Goal: Check status: Check status

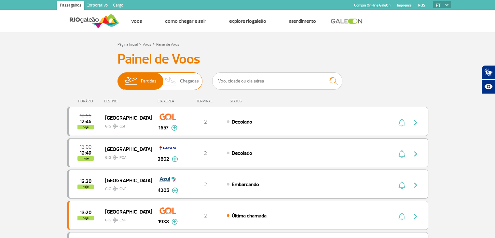
drag, startPoint x: 187, startPoint y: 84, endPoint x: 183, endPoint y: 82, distance: 4.8
click at [187, 84] on span "Chegadas" at bounding box center [189, 81] width 19 height 17
click at [117, 78] on input "Partidas Chegadas" at bounding box center [117, 78] width 0 height 0
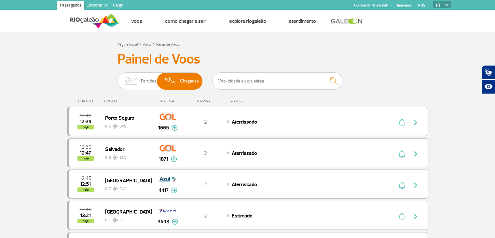
click at [303, 76] on input "text" at bounding box center [277, 80] width 130 height 17
type input "az"
click at [333, 84] on img "submit" at bounding box center [333, 80] width 14 height 13
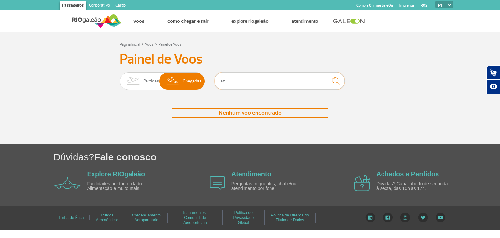
click at [245, 85] on input "az" at bounding box center [279, 80] width 130 height 17
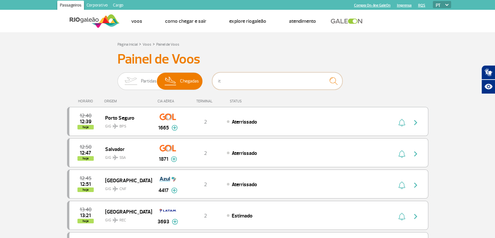
type input "ita"
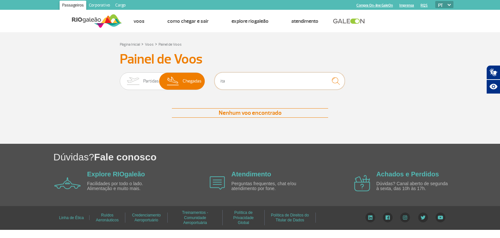
click at [286, 85] on input "ita" at bounding box center [279, 80] width 130 height 17
click at [312, 71] on div "Painel de Voos Partidas Chegadas Nenhum voo encontrado Nenhum voo encontrado" at bounding box center [249, 90] width 361 height 79
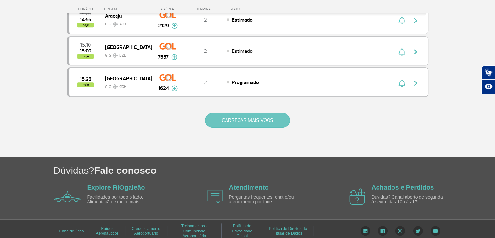
click at [224, 113] on button "CARREGAR MAIS VOOS" at bounding box center [247, 120] width 85 height 15
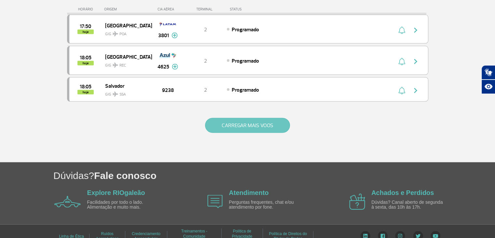
click at [253, 118] on button "CARREGAR MAIS VOOS" at bounding box center [247, 125] width 85 height 15
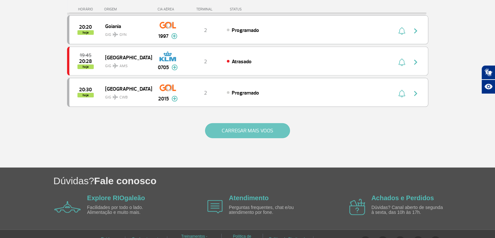
click at [247, 123] on button "CARREGAR MAIS VOOS" at bounding box center [247, 130] width 85 height 15
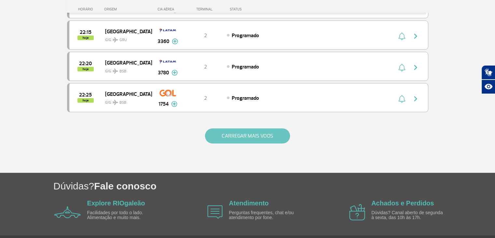
click at [245, 128] on button "CARREGAR MAIS VOOS" at bounding box center [247, 135] width 85 height 15
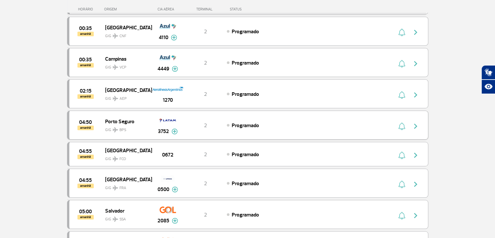
scroll to position [2946, 0]
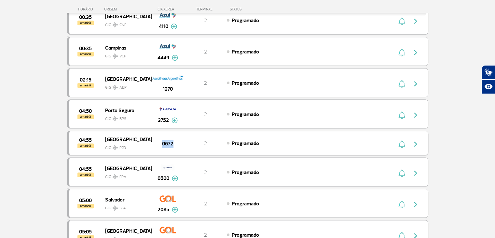
drag, startPoint x: 162, startPoint y: 118, endPoint x: 175, endPoint y: 119, distance: 13.4
click at [175, 138] on div "0672" at bounding box center [168, 142] width 32 height 9
copy span "0672"
